Goal: Find specific page/section

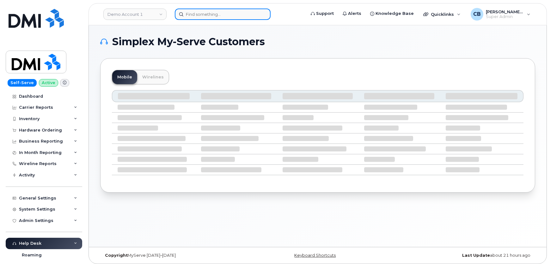
click at [190, 13] on input at bounding box center [223, 14] width 96 height 11
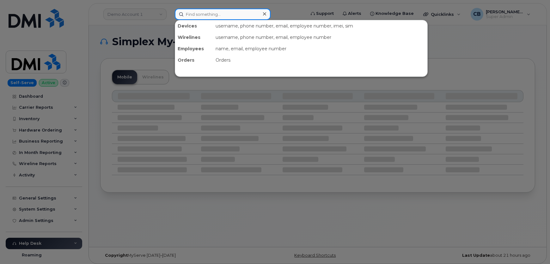
paste input "295853"
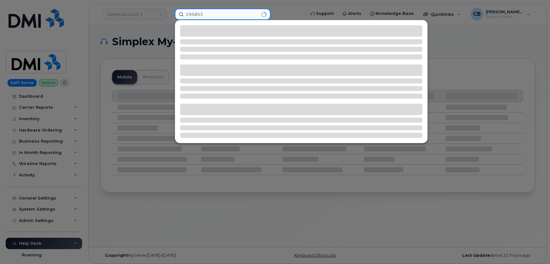
type input "295853"
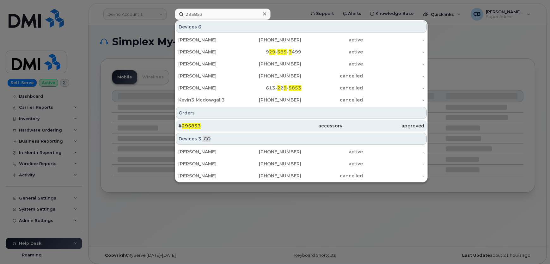
click at [190, 125] on span "295853" at bounding box center [191, 126] width 19 height 6
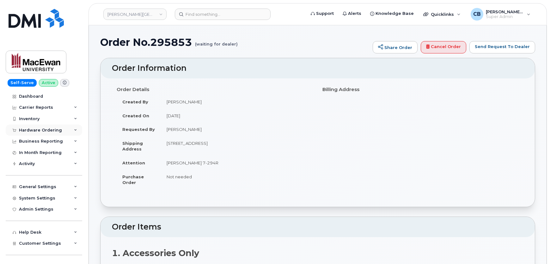
click at [29, 128] on div "Hardware Ordering" at bounding box center [40, 130] width 43 height 5
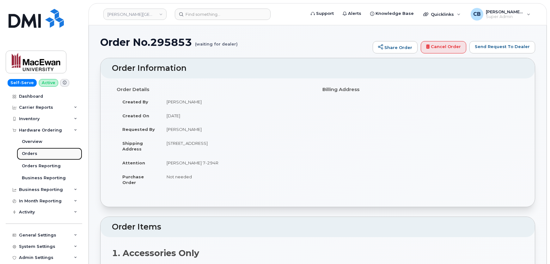
click at [30, 151] on div "Orders" at bounding box center [29, 154] width 15 height 6
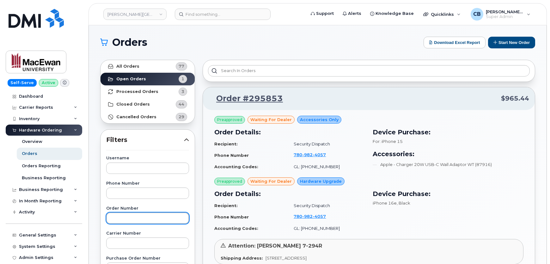
click at [124, 218] on input "text" at bounding box center [147, 217] width 83 height 11
paste input "295853"
type input "295853"
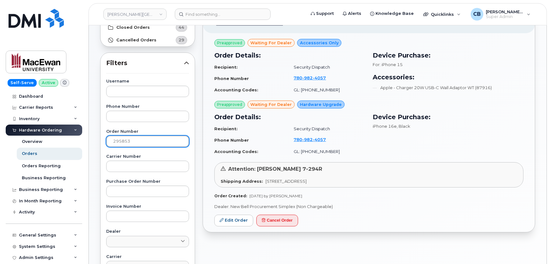
scroll to position [91, 0]
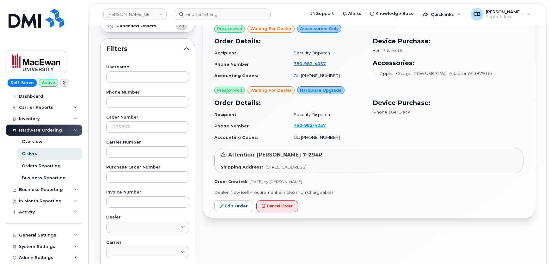
click at [230, 8] on header "Grant MacEwan University Support Alerts Knowledge Base Quicklinks Suspend / Can…" at bounding box center [317, 14] width 458 height 22
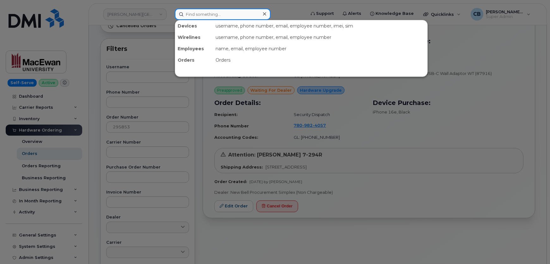
click at [228, 16] on input at bounding box center [223, 14] width 96 height 11
paste input "291632"
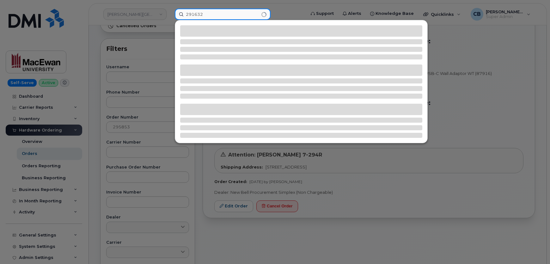
type input "291632"
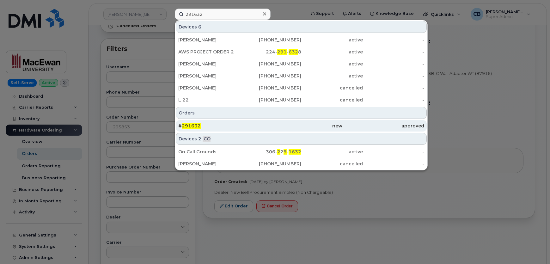
click at [189, 125] on span "291632" at bounding box center [191, 126] width 19 height 6
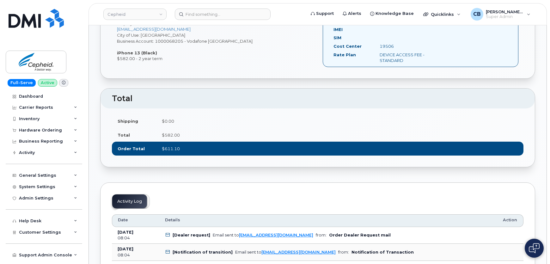
scroll to position [287, 0]
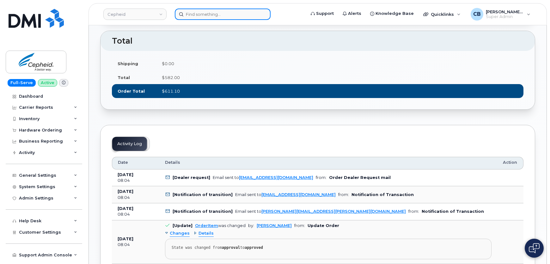
click at [210, 11] on input at bounding box center [223, 14] width 96 height 11
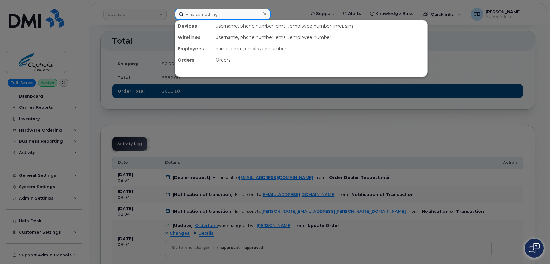
paste input "780-264-8614"
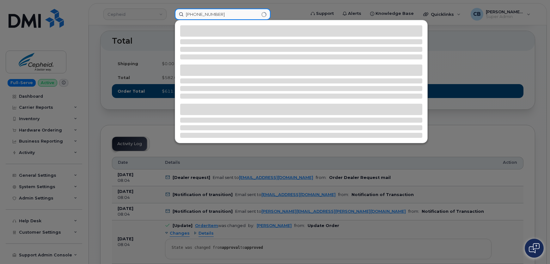
type input "780-264-8614"
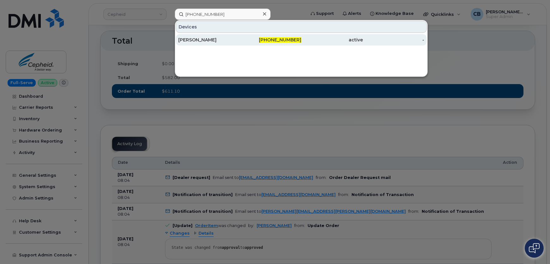
click at [212, 39] on div "Mahalia Newmark" at bounding box center [209, 40] width 62 height 6
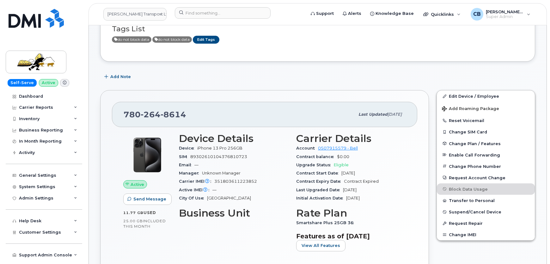
scroll to position [57, 0]
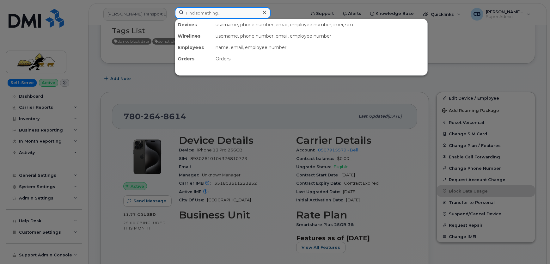
click at [202, 11] on input at bounding box center [223, 12] width 96 height 11
paste input "780-298-5735"
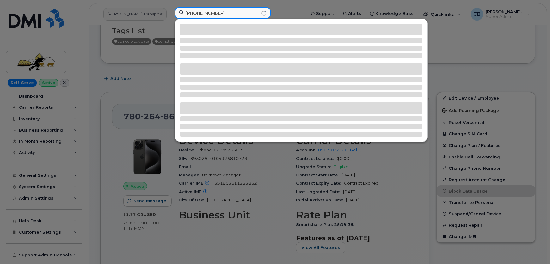
type input "780-298-5735"
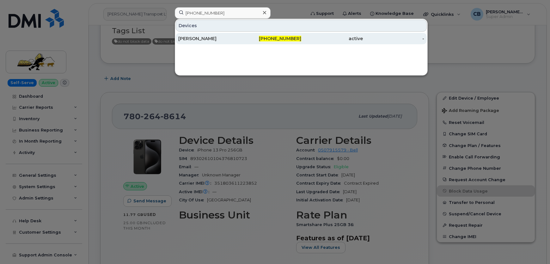
click at [191, 39] on div "Bert Bullock" at bounding box center [209, 38] width 62 height 6
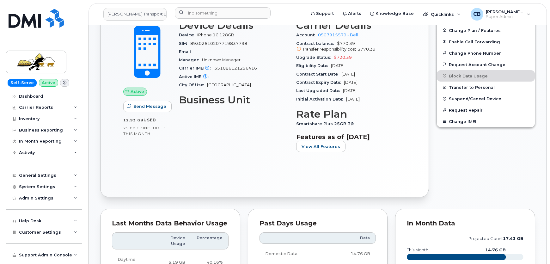
scroll to position [287, 0]
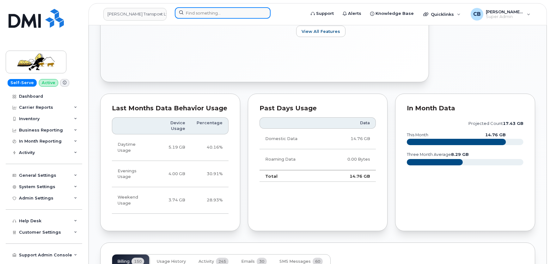
click at [200, 15] on input at bounding box center [223, 12] width 96 height 11
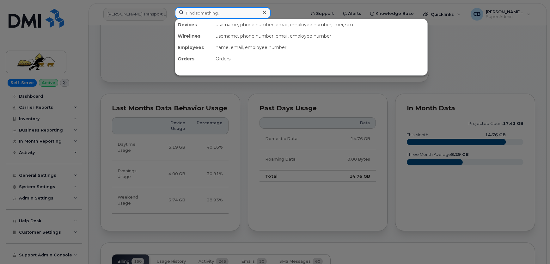
paste input "571-230-7511"
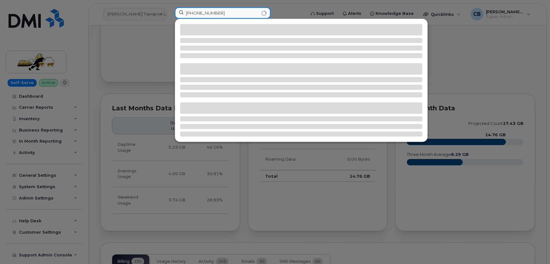
type input "571-230-7511"
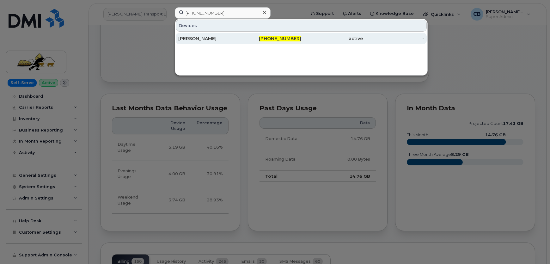
click at [202, 36] on div "OLIVIA DICKINSON" at bounding box center [209, 38] width 62 height 6
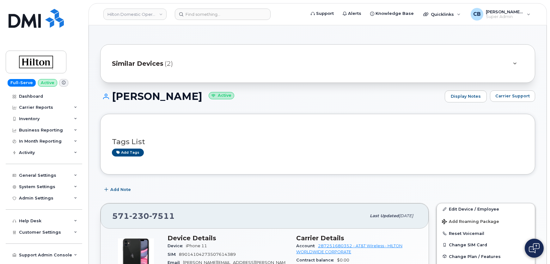
scroll to position [57, 0]
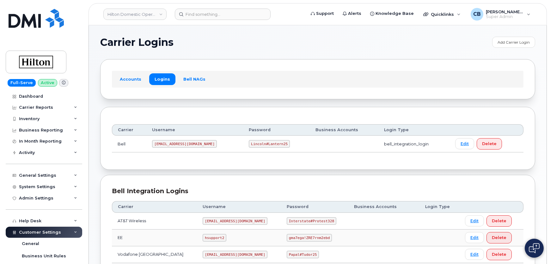
scroll to position [115, 0]
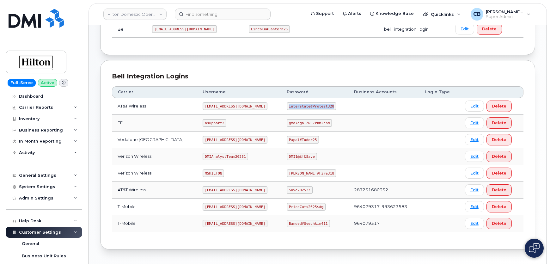
drag, startPoint x: 324, startPoint y: 106, endPoint x: 284, endPoint y: 105, distance: 40.4
click at [286, 105] on code "Interstate#Protest328" at bounding box center [311, 106] width 50 height 8
copy code "Interstate#Protest328"
